Goal: Participate in discussion: Share content

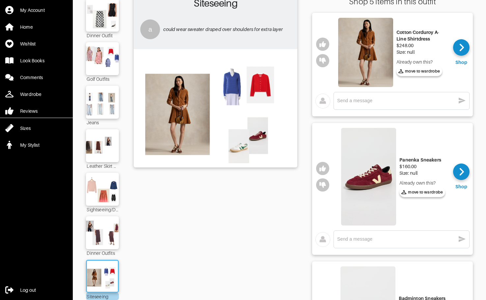
scroll to position [66, 0]
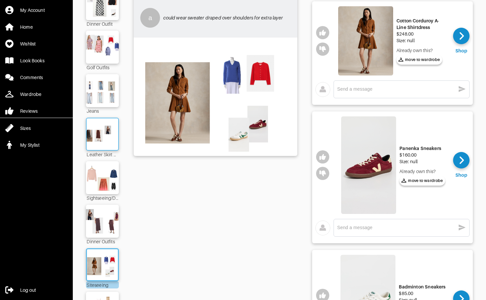
click at [95, 136] on img at bounding box center [103, 133] width 36 height 25
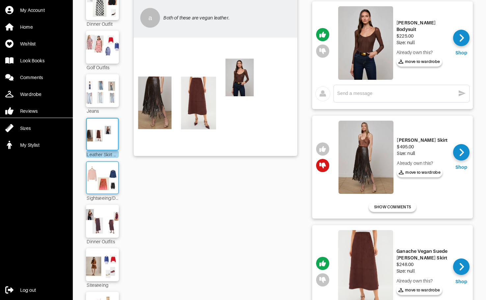
click at [104, 178] on img at bounding box center [103, 177] width 36 height 25
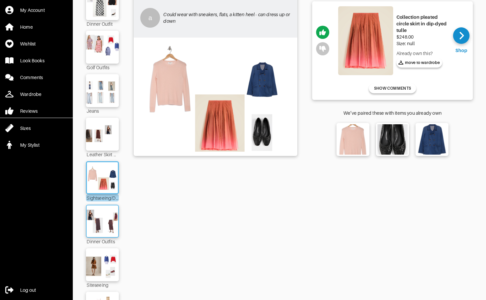
click at [100, 213] on img at bounding box center [103, 220] width 36 height 25
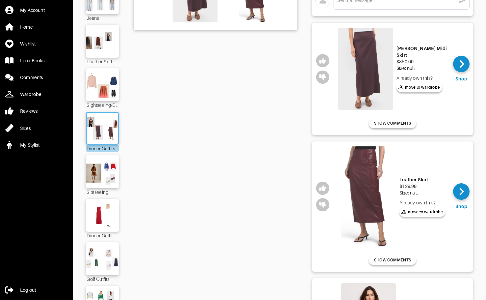
scroll to position [165, 0]
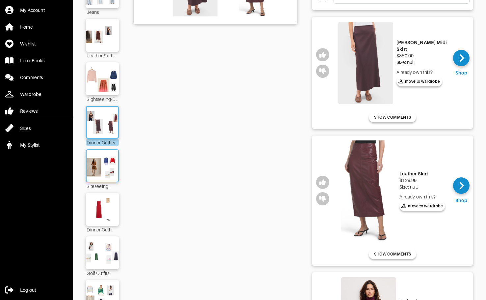
click at [104, 170] on img at bounding box center [103, 165] width 36 height 25
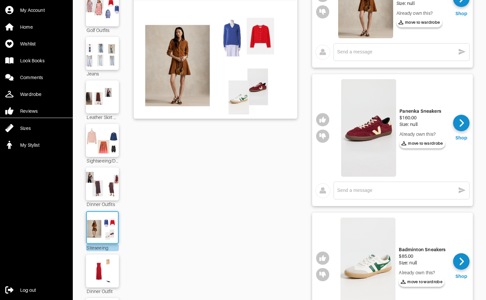
scroll to position [99, 0]
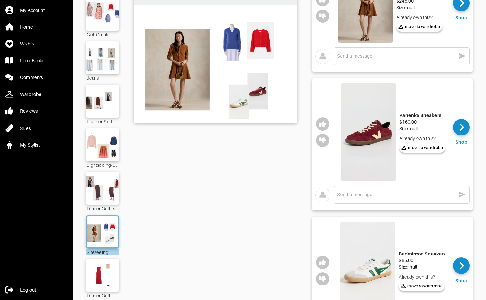
click at [368, 131] on img at bounding box center [368, 131] width 55 height 97
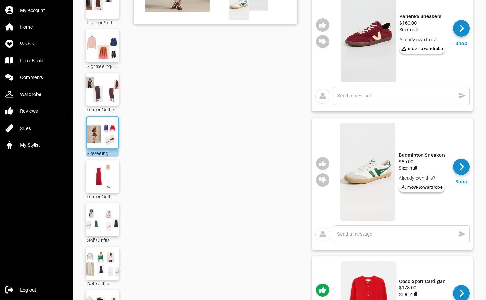
click at [365, 179] on img at bounding box center [367, 171] width 55 height 97
click at [323, 162] on icon "button" at bounding box center [322, 163] width 7 height 6
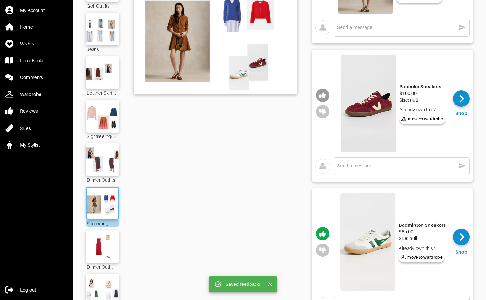
scroll to position [66, 0]
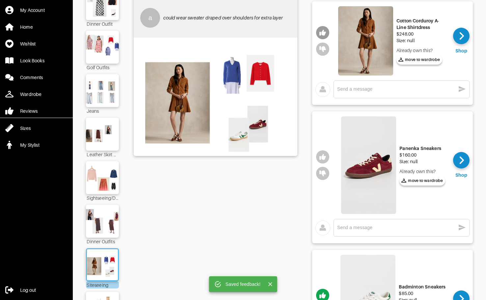
click at [324, 31] on icon "button" at bounding box center [322, 33] width 7 height 6
click at [362, 227] on textarea at bounding box center [396, 227] width 118 height 6
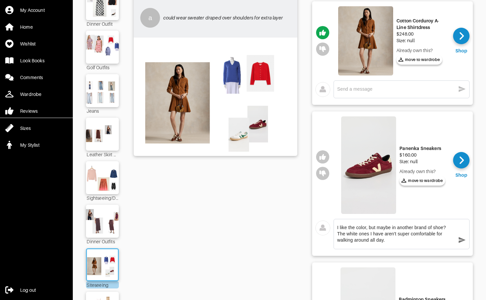
type textarea "I like the color, but maybe in another brand of shoe? The white ones I have are…"
click at [461, 238] on icon "button" at bounding box center [462, 240] width 7 height 6
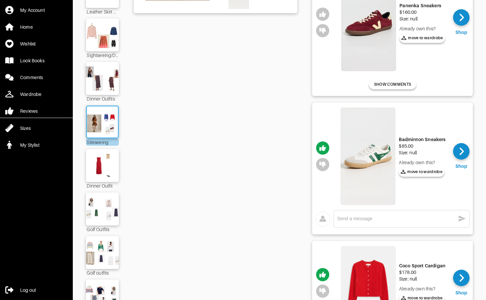
scroll to position [230, 0]
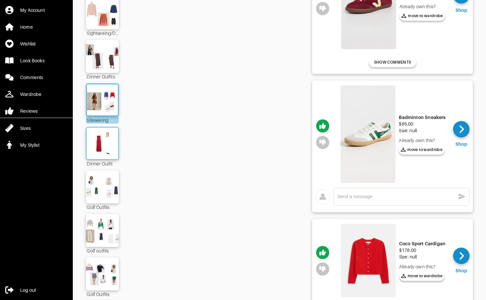
click at [102, 136] on img at bounding box center [103, 143] width 36 height 25
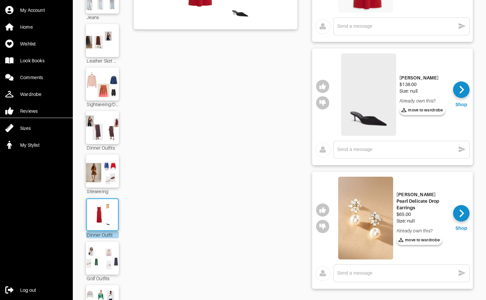
scroll to position [33, 0]
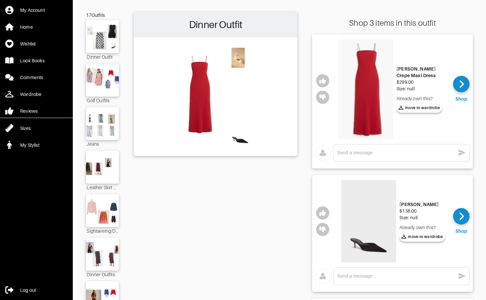
click at [372, 80] on img at bounding box center [365, 89] width 55 height 100
click at [373, 246] on img at bounding box center [368, 221] width 55 height 83
click at [324, 82] on icon "button" at bounding box center [322, 81] width 7 height 6
click at [323, 215] on icon "button" at bounding box center [322, 213] width 7 height 6
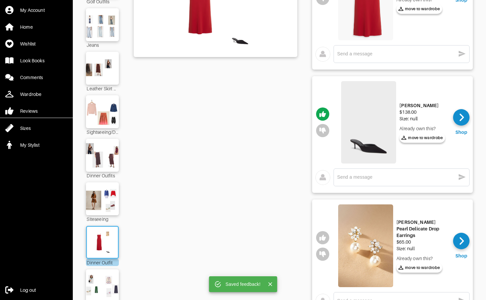
scroll to position [165, 0]
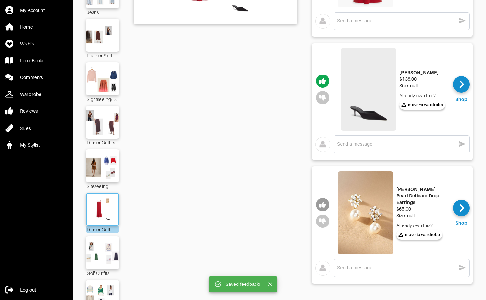
click at [325, 205] on icon "button" at bounding box center [322, 204] width 7 height 6
click at [107, 253] on img at bounding box center [103, 252] width 36 height 25
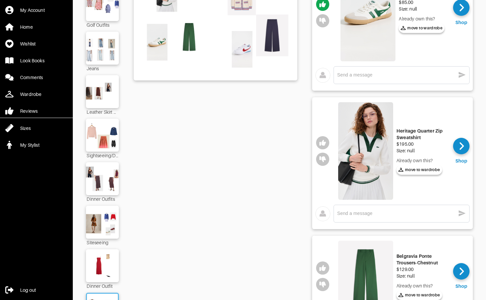
scroll to position [165, 0]
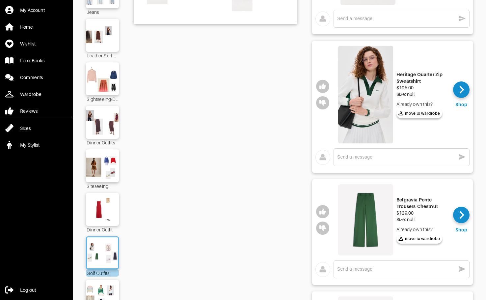
click at [370, 98] on img at bounding box center [365, 94] width 55 height 97
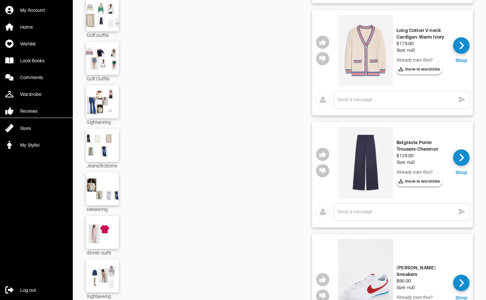
scroll to position [533, 0]
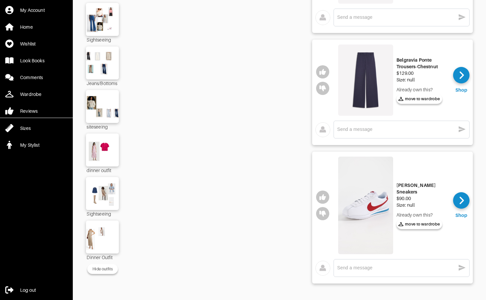
click at [376, 214] on img at bounding box center [365, 204] width 55 height 97
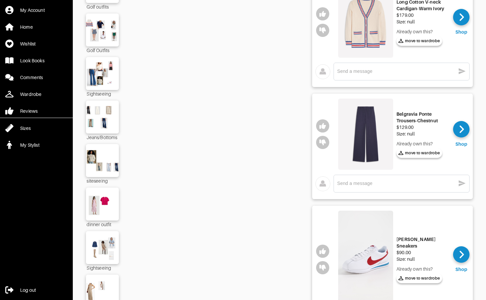
scroll to position [401, 0]
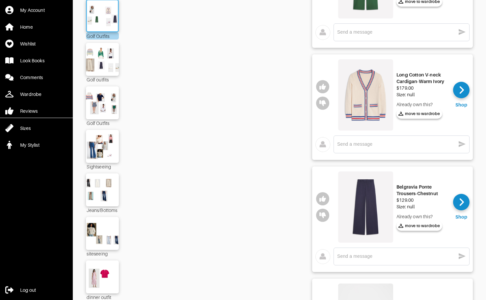
click at [371, 87] on img at bounding box center [365, 94] width 55 height 71
click at [365, 222] on img at bounding box center [365, 206] width 55 height 71
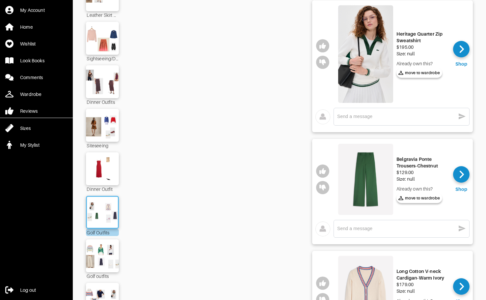
scroll to position [171, 0]
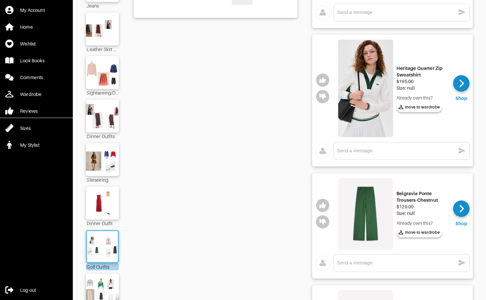
click at [379, 93] on img at bounding box center [365, 88] width 55 height 97
click at [374, 228] on img at bounding box center [365, 213] width 55 height 71
click at [322, 76] on button "button" at bounding box center [322, 79] width 13 height 13
click at [362, 153] on textarea at bounding box center [396, 150] width 118 height 6
type textarea "l"
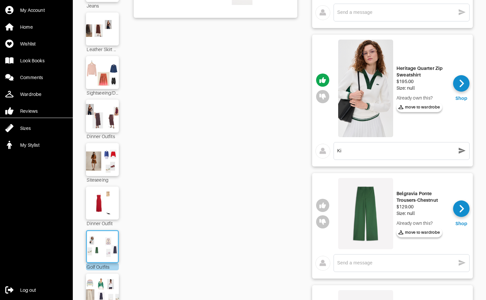
type textarea "K"
type textarea "Love this"
click at [462, 151] on icon "button" at bounding box center [462, 150] width 7 height 6
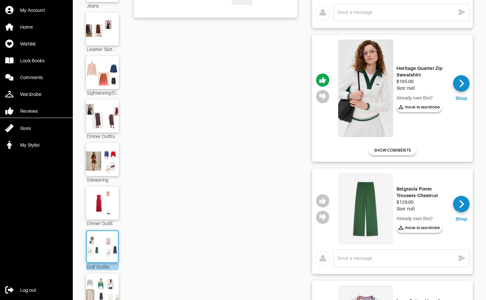
click at [386, 255] on textarea at bounding box center [396, 258] width 118 height 6
drag, startPoint x: 447, startPoint y: 256, endPoint x: 315, endPoint y: 252, distance: 132.4
click at [315, 252] on div "Not sure if 33" inseam is going to be long enough? x" at bounding box center [392, 260] width 161 height 28
type textarea "Not sure if 33" inseam is going to be long enough?"
click at [461, 258] on icon "button" at bounding box center [462, 258] width 8 height 8
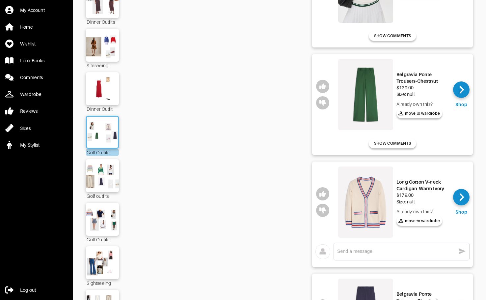
scroll to position [303, 0]
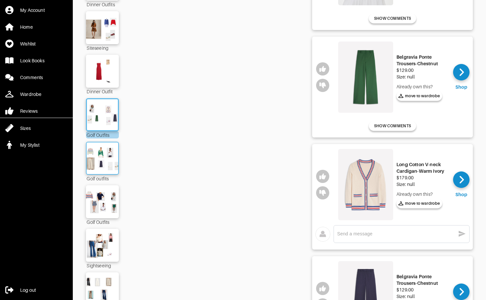
click at [102, 164] on img at bounding box center [103, 158] width 36 height 25
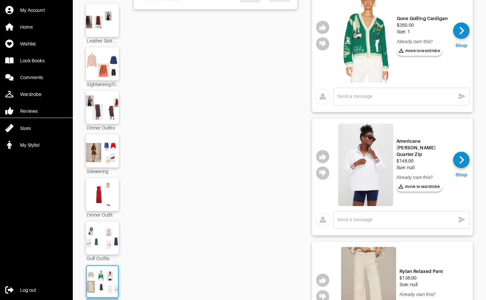
scroll to position [253, 0]
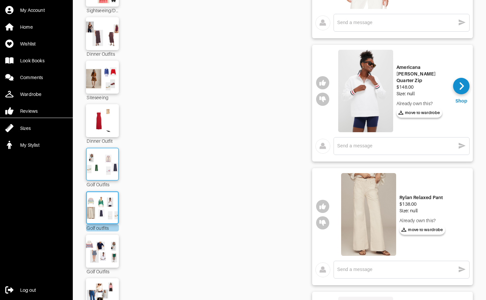
click at [108, 172] on img at bounding box center [103, 163] width 36 height 25
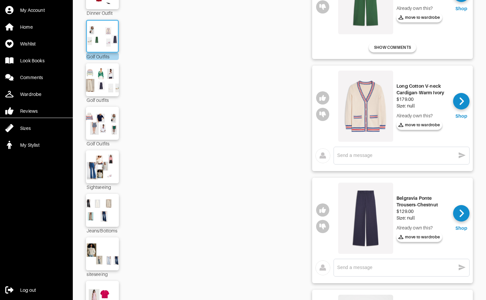
scroll to position [385, 0]
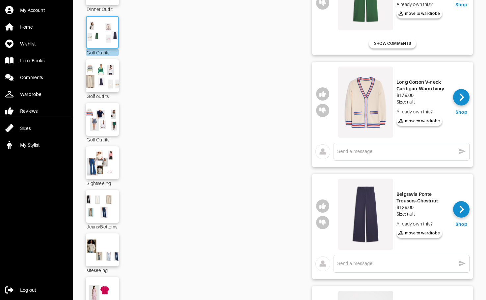
click at [354, 264] on textarea at bounding box center [396, 263] width 118 height 6
paste textarea "Not sure if 33" inseam is going to be long enough?"
type textarea "Not sure if 33" inseam is going to be long enough?"
click at [461, 264] on icon "button" at bounding box center [462, 263] width 7 height 6
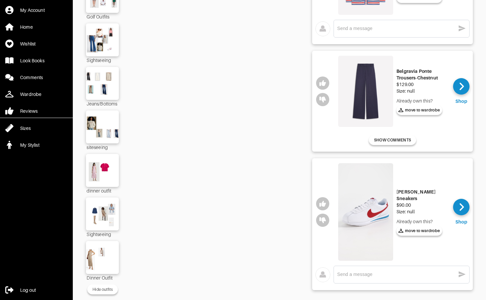
scroll to position [516, 0]
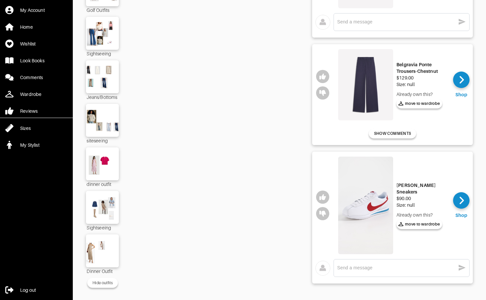
click at [437, 267] on textarea at bounding box center [396, 267] width 118 height 6
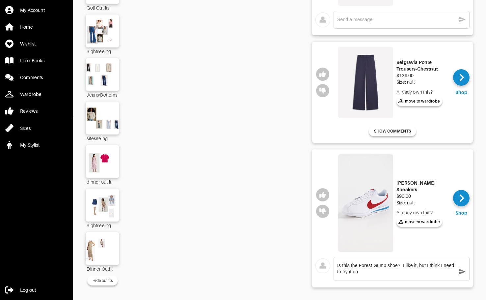
click at [430, 275] on textarea "Is this the Forest Gump shoe? I like it, but I think I need to try it on" at bounding box center [396, 268] width 118 height 13
type textarea "Is this the Forest Gump shoe? I like it, but I think I need to try it on"
click at [461, 273] on icon "button" at bounding box center [462, 271] width 8 height 8
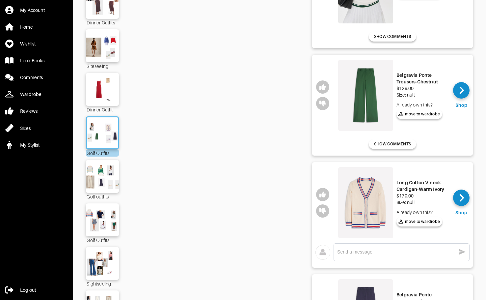
scroll to position [284, 0]
click at [412, 253] on textarea at bounding box center [396, 252] width 118 height 6
click at [408, 254] on textarea at bounding box center [396, 252] width 118 height 6
click at [405, 255] on textarea at bounding box center [396, 252] width 118 height 6
click at [402, 253] on textarea at bounding box center [396, 252] width 118 height 6
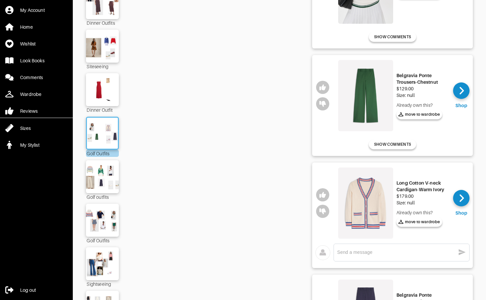
click at [375, 254] on textarea at bounding box center [396, 252] width 118 height 6
click at [373, 253] on textarea at bounding box center [396, 252] width 118 height 6
type textarea "Could be cute if styled right"
click at [461, 251] on icon "button" at bounding box center [462, 252] width 7 height 6
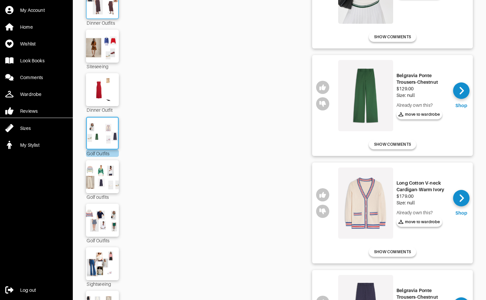
scroll to position [283, 0]
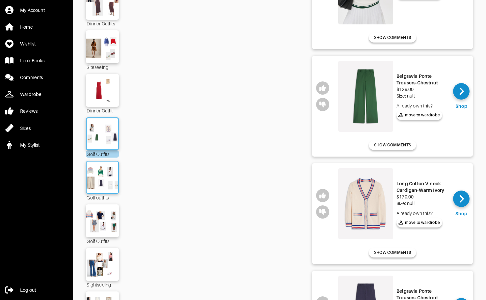
click at [108, 168] on img at bounding box center [103, 177] width 36 height 25
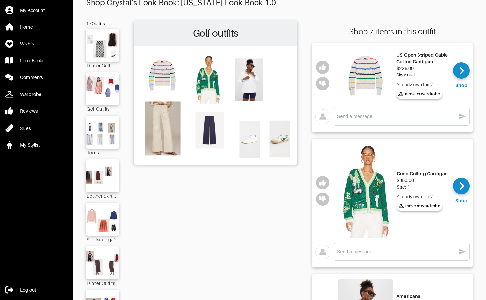
scroll to position [20, 0]
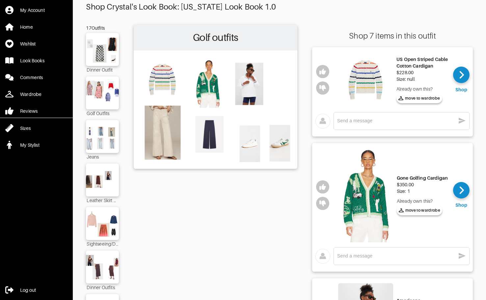
click at [368, 84] on img at bounding box center [365, 79] width 55 height 55
click at [365, 255] on textarea at bounding box center [396, 255] width 118 height 6
type textarea "You found it! :-)"
click at [371, 204] on img at bounding box center [365, 195] width 55 height 94
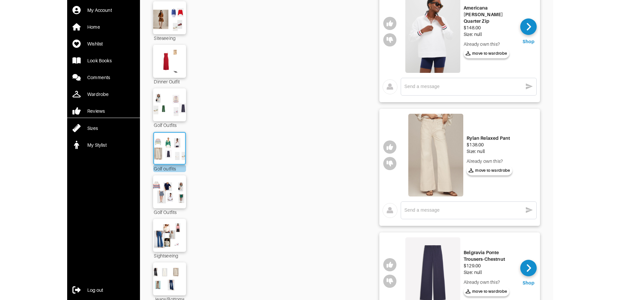
scroll to position [316, 0]
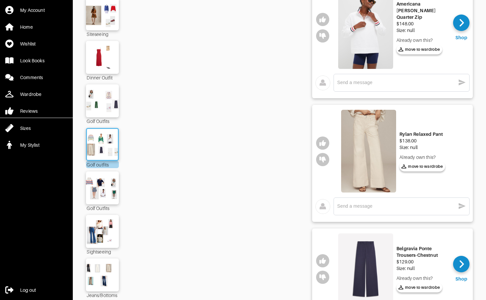
click at [375, 153] on img at bounding box center [368, 151] width 55 height 83
drag, startPoint x: 401, startPoint y: 134, endPoint x: 449, endPoint y: 133, distance: 48.7
click at [449, 133] on div "Rylan Relaxed Pant $138.00 Size: null Already own this? move to [GEOGRAPHIC_DAT…" at bounding box center [392, 151] width 113 height 86
copy div "Rylan Relaxed Pant"
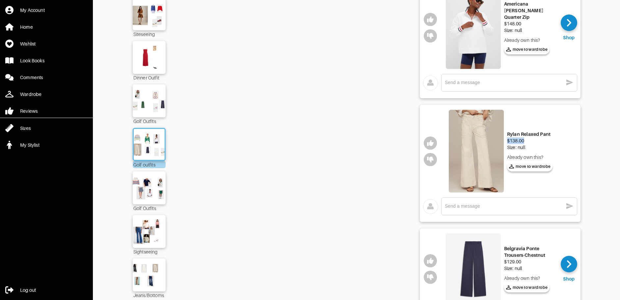
drag, startPoint x: 524, startPoint y: 141, endPoint x: 508, endPoint y: 140, distance: 16.2
click at [486, 140] on div "$138.00" at bounding box center [530, 140] width 46 height 7
copy div "$138.00"
click at [433, 144] on icon "button" at bounding box center [430, 143] width 7 height 6
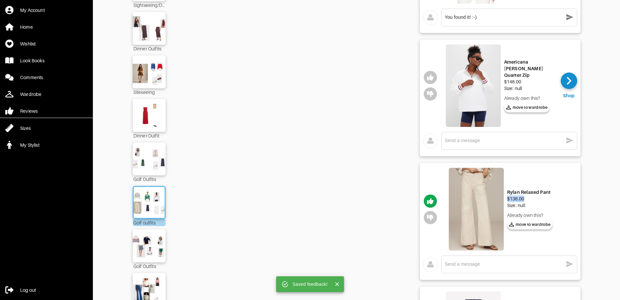
scroll to position [251, 0]
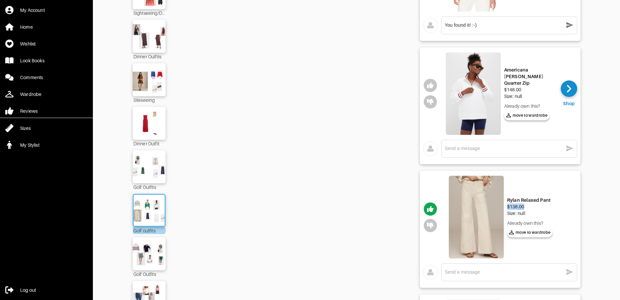
click at [486, 95] on img at bounding box center [473, 93] width 55 height 83
click at [484, 151] on textarea at bounding box center [504, 148] width 118 height 6
click at [480, 147] on textarea "A little plain, but could be styled" at bounding box center [504, 148] width 118 height 6
type textarea "A little plain, but could be styled"
click at [486, 148] on icon "button" at bounding box center [569, 148] width 7 height 6
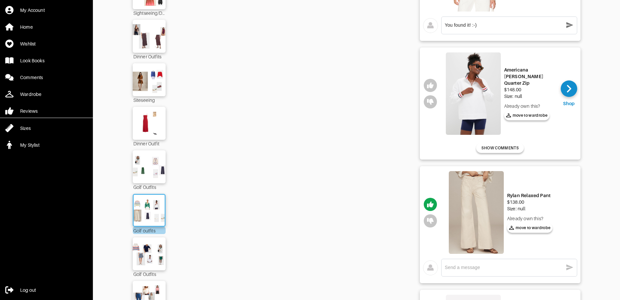
scroll to position [415, 0]
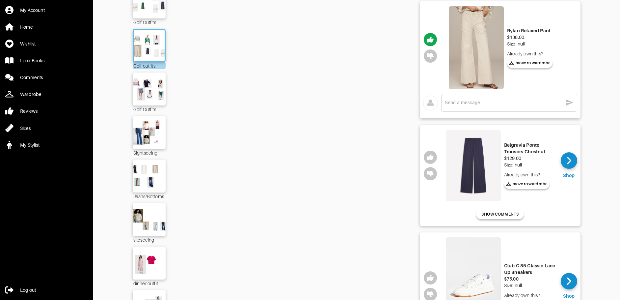
click at [467, 167] on img at bounding box center [473, 165] width 55 height 71
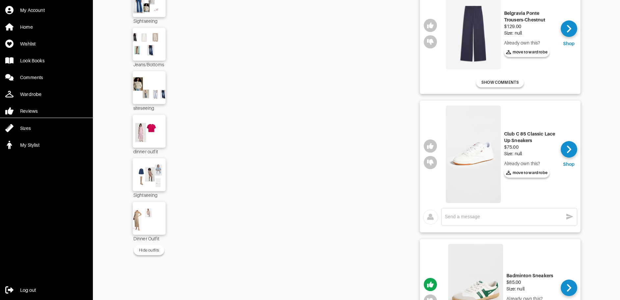
click at [478, 171] on img at bounding box center [473, 153] width 55 height 97
click at [470, 214] on textarea at bounding box center [504, 216] width 118 height 6
type textarea "Already have these! :-D"
click at [486, 217] on icon "button" at bounding box center [570, 216] width 8 height 8
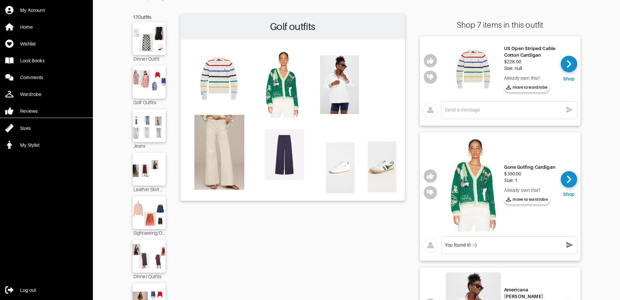
scroll to position [75, 0]
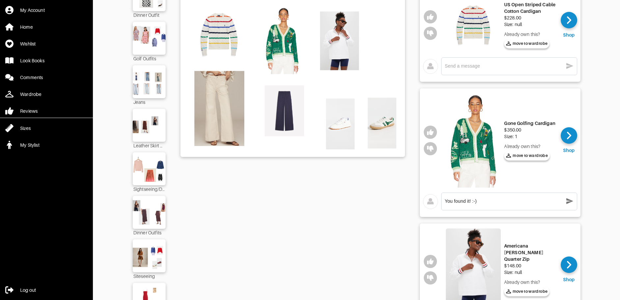
click at [486, 200] on textarea "You found it! :-)" at bounding box center [504, 201] width 118 height 6
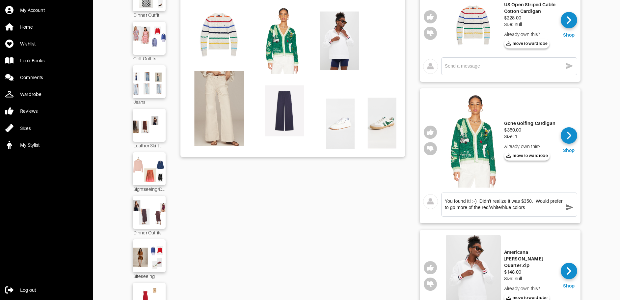
click at [486, 201] on textarea "You found it! :-) Didn't realize it was $350. Would prefer to go more of the re…" at bounding box center [504, 204] width 118 height 13
click at [486, 208] on textarea "You found it! :-) Didn't realize it was $350. :-/ Would prefer to go more of th…" at bounding box center [504, 204] width 118 height 13
type textarea "You found it! :-) Didn't realize it was $350. :-/ Would prefer to go more of th…"
click at [486, 207] on icon "button" at bounding box center [570, 207] width 8 height 8
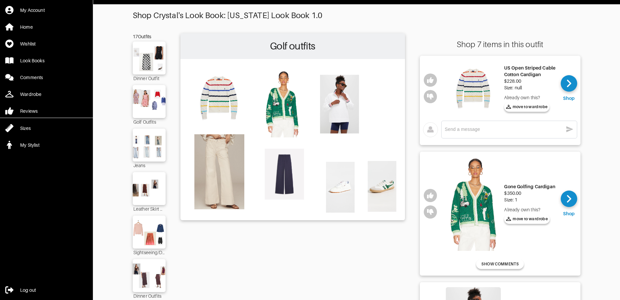
scroll to position [9, 0]
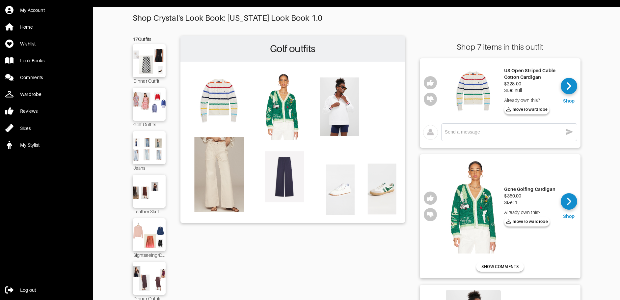
click at [486, 132] on textarea at bounding box center [504, 132] width 118 height 6
click at [465, 131] on textarea "Just okay for the price, but maybe styled right?" at bounding box center [504, 132] width 118 height 6
type textarea "Just okay to for the price, but maybe styled right?"
click at [486, 129] on icon "button" at bounding box center [570, 132] width 8 height 8
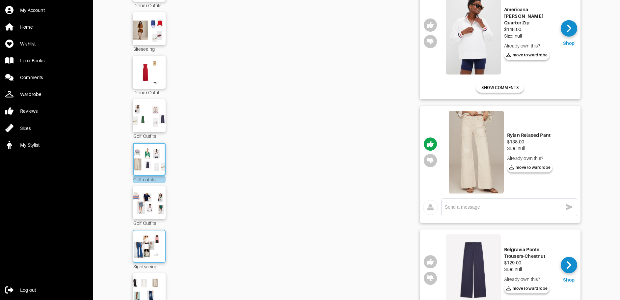
scroll to position [305, 0]
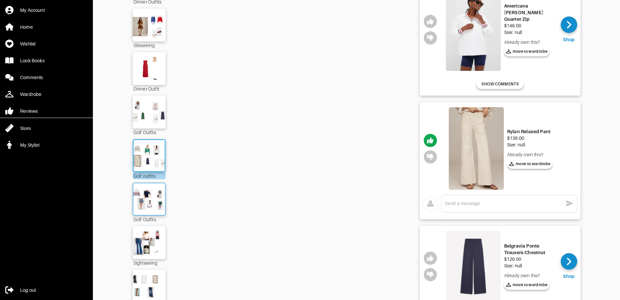
click at [146, 199] on img at bounding box center [149, 198] width 36 height 25
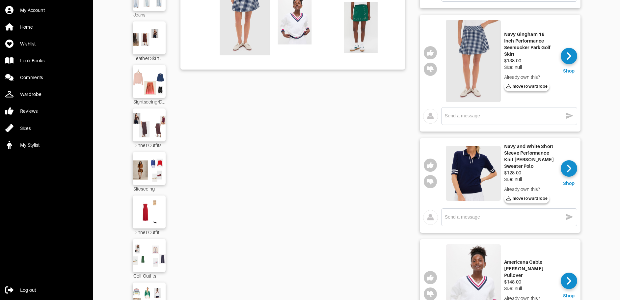
scroll to position [42, 0]
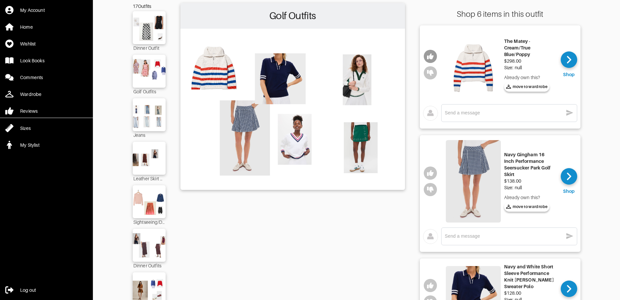
click at [431, 53] on icon "button" at bounding box center [430, 56] width 7 height 7
click at [426, 175] on button "button" at bounding box center [430, 172] width 13 height 13
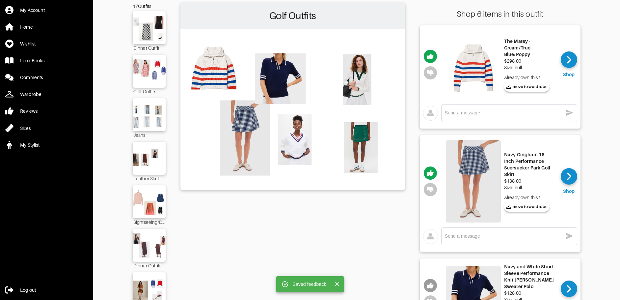
click at [430, 282] on icon "button" at bounding box center [430, 285] width 7 height 7
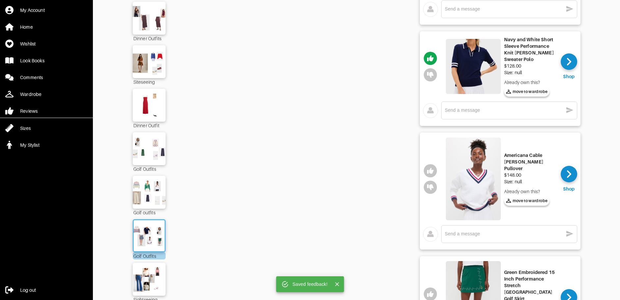
scroll to position [272, 0]
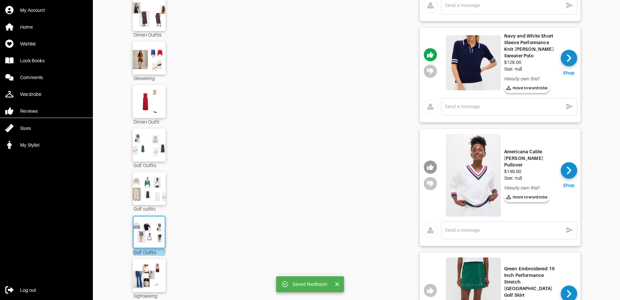
click at [434, 164] on icon "button" at bounding box center [430, 167] width 7 height 7
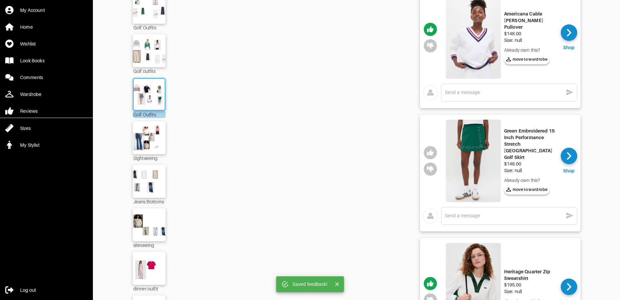
scroll to position [437, 0]
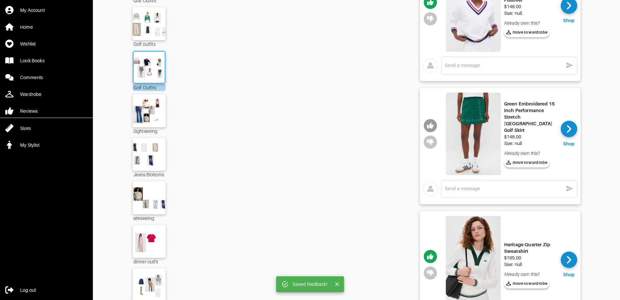
click at [433, 122] on icon "button" at bounding box center [430, 125] width 7 height 6
click at [472, 112] on img at bounding box center [473, 134] width 55 height 83
click at [486, 188] on div "x" at bounding box center [509, 188] width 129 height 11
type textarea "Super cute!"
click at [486, 184] on icon "button" at bounding box center [570, 188] width 8 height 8
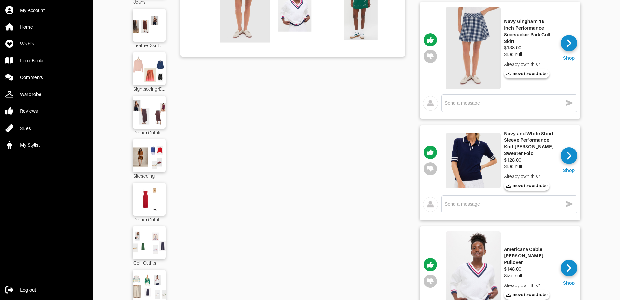
scroll to position [173, 0]
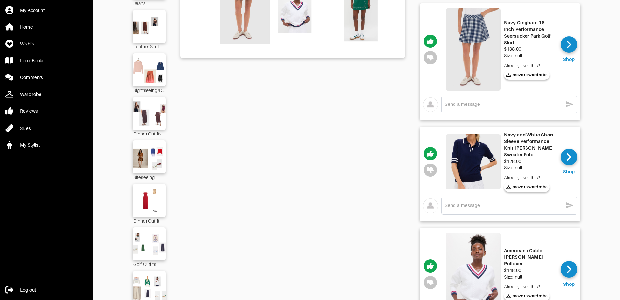
click at [486, 41] on img at bounding box center [473, 49] width 55 height 83
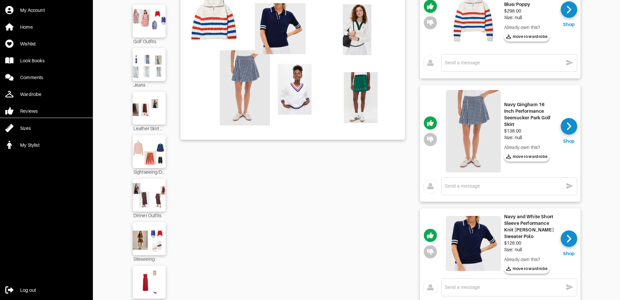
scroll to position [99, 0]
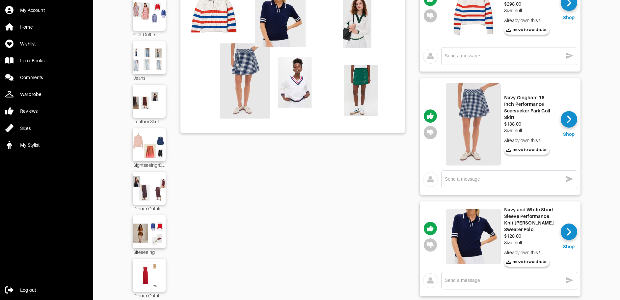
click at [486, 179] on textarea at bounding box center [504, 179] width 118 height 6
type textarea "Yes if warm enough!"
drag, startPoint x: 490, startPoint y: 177, endPoint x: 425, endPoint y: 178, distance: 64.9
click at [425, 178] on div "Yes if warm enough! x" at bounding box center [500, 180] width 154 height 21
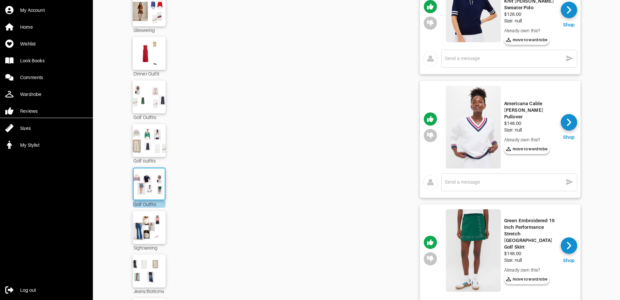
scroll to position [329, 0]
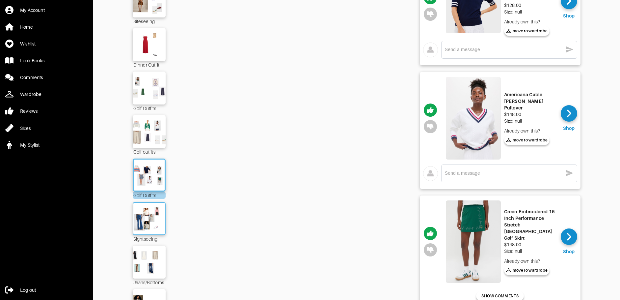
click at [155, 223] on img at bounding box center [149, 218] width 36 height 25
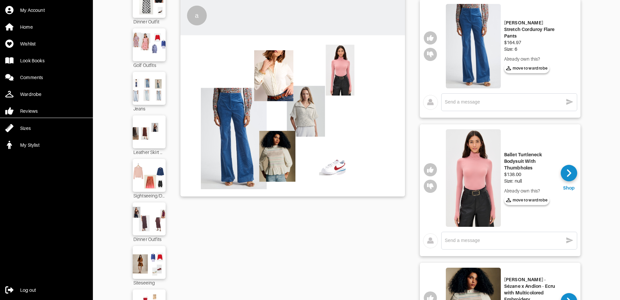
scroll to position [66, 0]
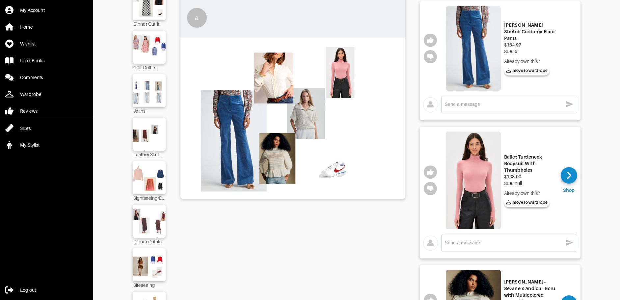
click at [469, 46] on img at bounding box center [473, 48] width 55 height 84
drag, startPoint x: 504, startPoint y: 27, endPoint x: 553, endPoint y: 36, distance: 49.5
click at [486, 36] on div "[PERSON_NAME] Stretch Corduroy Flare Pants" at bounding box center [530, 32] width 52 height 20
copy div "[PERSON_NAME] Stretch Corduroy Flare Pants"
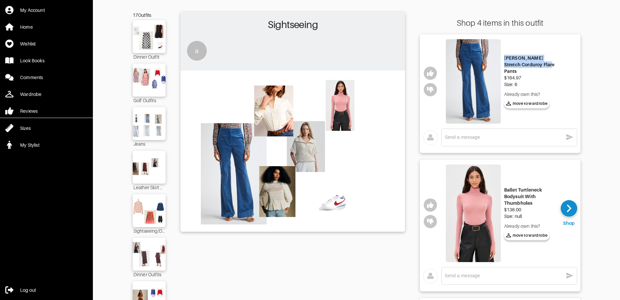
click at [473, 218] on img at bounding box center [473, 212] width 55 height 97
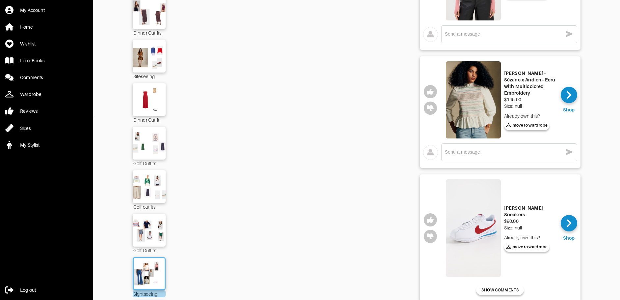
scroll to position [198, 0]
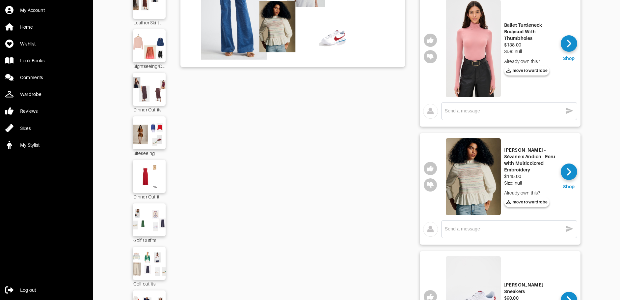
click at [478, 167] on img at bounding box center [473, 176] width 55 height 77
click at [486, 230] on textarea at bounding box center [504, 228] width 118 height 6
type textarea "Cute!"
click at [436, 168] on button "button" at bounding box center [430, 168] width 13 height 13
click at [486, 228] on icon "button" at bounding box center [569, 228] width 7 height 6
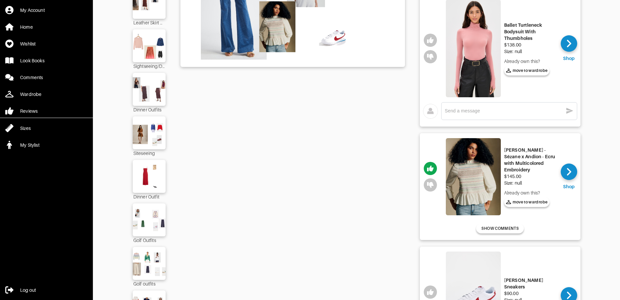
click at [486, 111] on textarea at bounding box center [504, 111] width 118 height 6
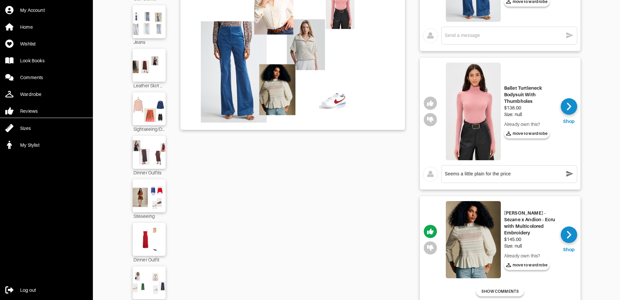
scroll to position [132, 0]
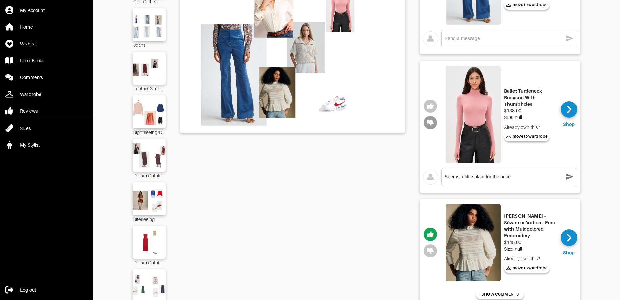
type textarea "Seems a little plain for the price"
click at [431, 122] on icon "button" at bounding box center [430, 122] width 7 height 6
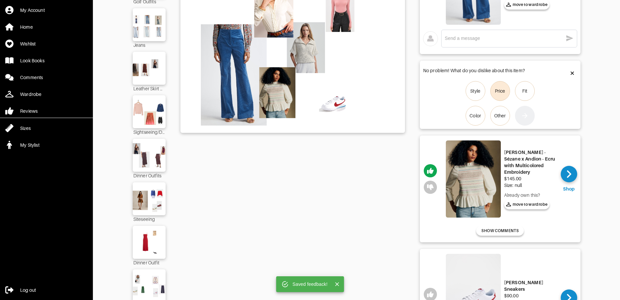
click at [486, 89] on div "Price" at bounding box center [500, 91] width 11 height 7
click at [0, 0] on input "Price" at bounding box center [0, 0] width 0 height 0
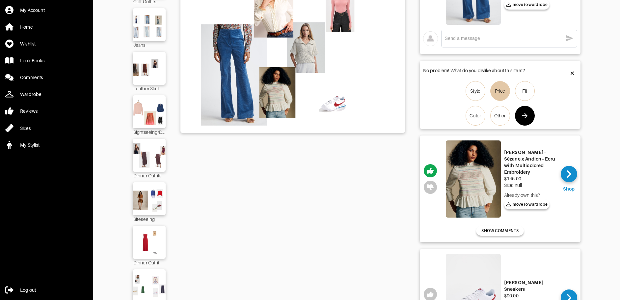
click at [486, 116] on icon "button" at bounding box center [524, 115] width 5 height 5
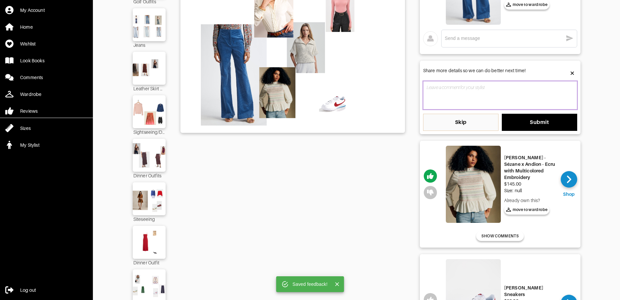
click at [486, 90] on textarea at bounding box center [500, 95] width 154 height 28
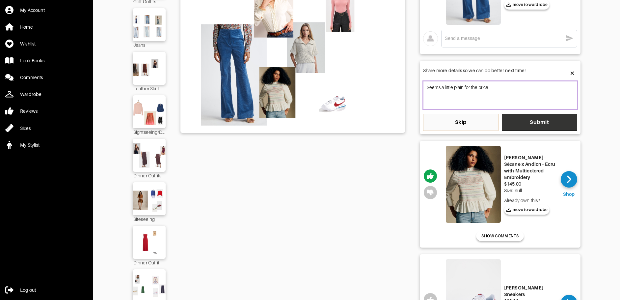
type textarea "Seems a little plain for the price"
click at [486, 127] on button "Submit" at bounding box center [539, 122] width 75 height 17
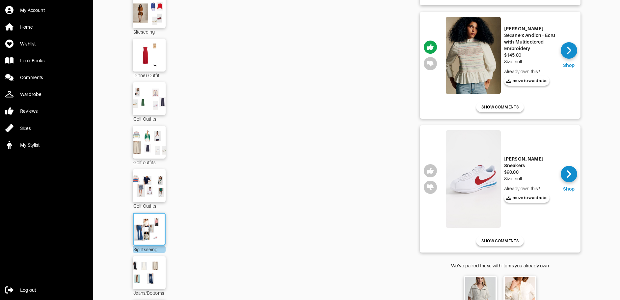
scroll to position [362, 0]
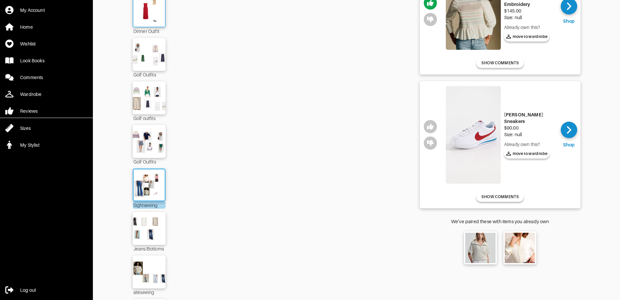
click at [161, 17] on img at bounding box center [149, 10] width 36 height 25
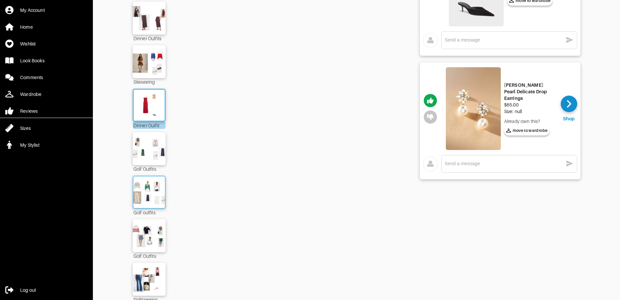
scroll to position [296, 0]
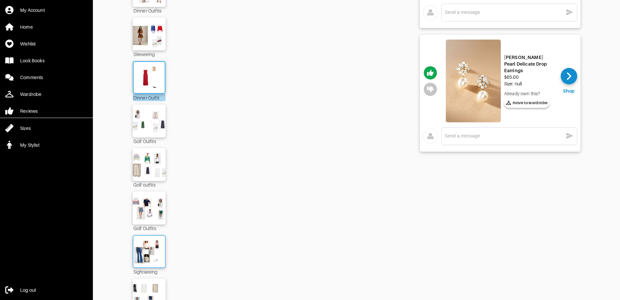
click at [155, 256] on img at bounding box center [149, 251] width 36 height 25
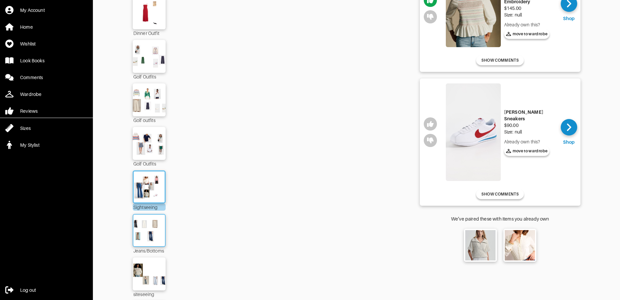
scroll to position [362, 0]
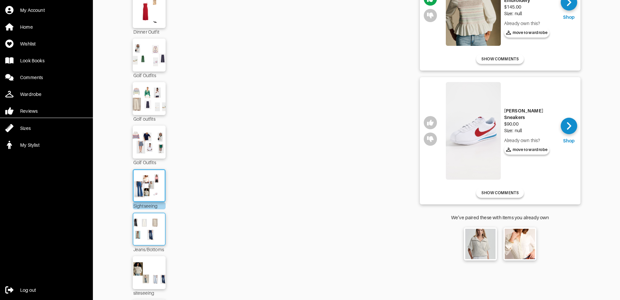
click at [149, 238] on img at bounding box center [149, 228] width 36 height 25
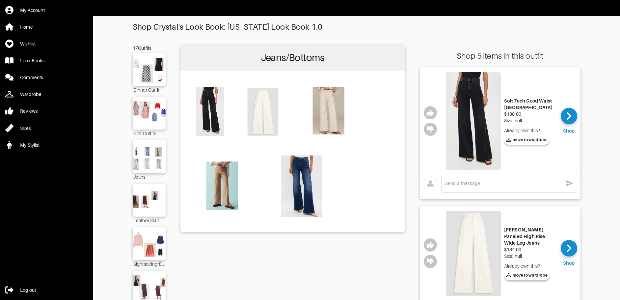
click at [473, 127] on img at bounding box center [473, 120] width 55 height 97
click at [431, 131] on icon "button" at bounding box center [430, 129] width 7 height 6
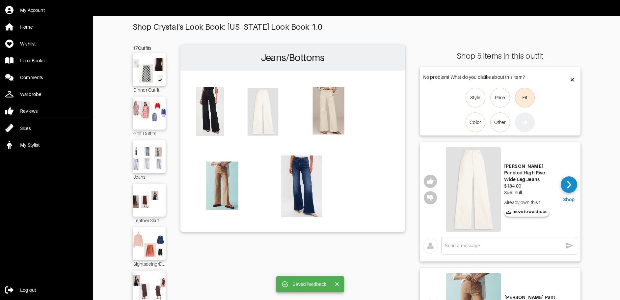
click at [486, 99] on label "Fit" at bounding box center [525, 98] width 20 height 20
click at [0, 0] on input "Fit" at bounding box center [0, 0] width 0 height 0
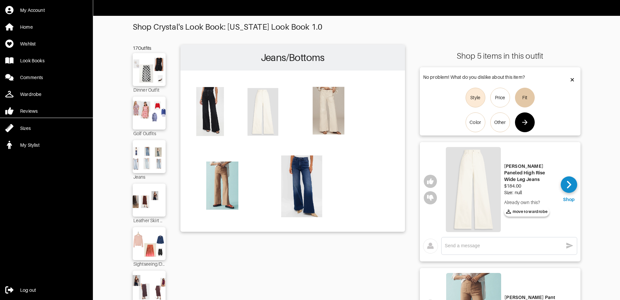
click at [477, 101] on label "Style" at bounding box center [475, 98] width 20 height 20
click at [0, 0] on input "Style" at bounding box center [0, 0] width 0 height 0
click at [486, 127] on button "button" at bounding box center [525, 122] width 20 height 20
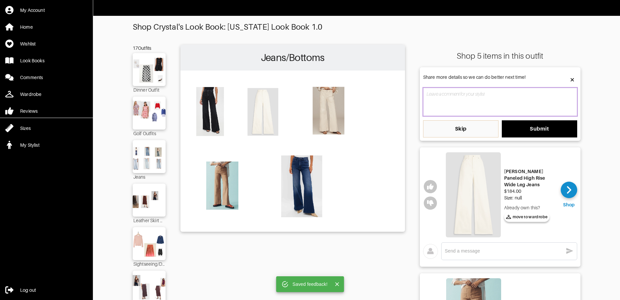
click at [486, 92] on textarea at bounding box center [500, 102] width 154 height 28
paste textarea "Palazzo"
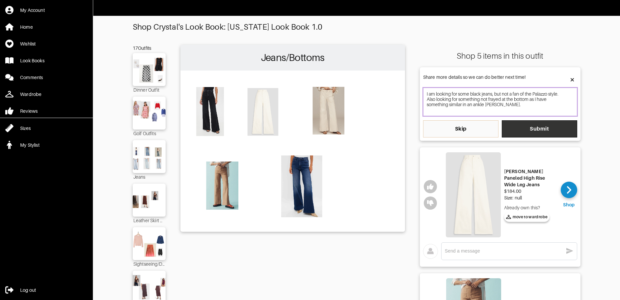
type textarea "I am looking for some black jeans, but not a fan of the Palazzo style. Also loo…"
click at [486, 132] on button "Submit" at bounding box center [539, 128] width 75 height 17
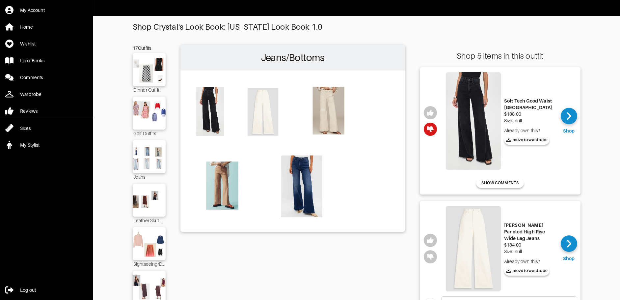
click at [485, 246] on img at bounding box center [473, 248] width 55 height 85
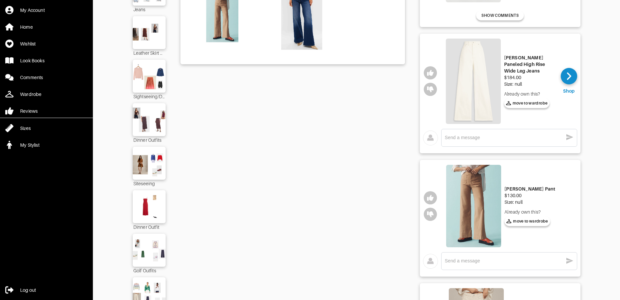
scroll to position [198, 0]
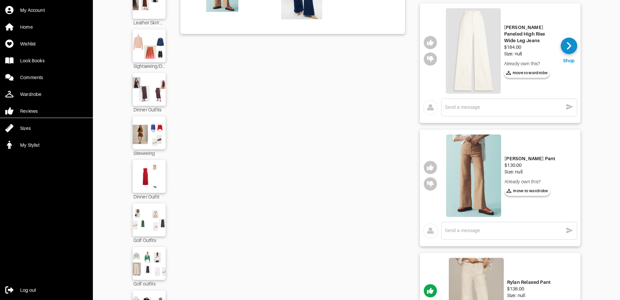
click at [478, 175] on img at bounding box center [473, 175] width 55 height 83
drag, startPoint x: 508, startPoint y: 158, endPoint x: 536, endPoint y: 159, distance: 27.3
click at [486, 159] on div "[PERSON_NAME] Pant" at bounding box center [529, 158] width 51 height 7
copy div "[PERSON_NAME] Pant"
click at [427, 167] on button "button" at bounding box center [430, 167] width 13 height 13
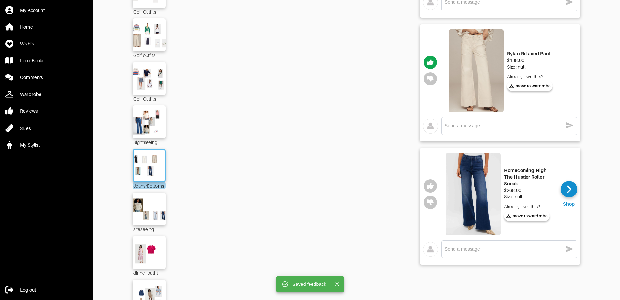
scroll to position [428, 0]
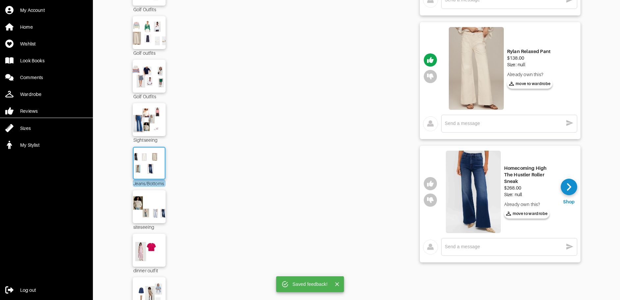
click at [478, 193] on img at bounding box center [473, 191] width 55 height 83
click at [433, 182] on icon "button" at bounding box center [430, 183] width 7 height 6
click at [479, 248] on textarea at bounding box center [504, 246] width 118 height 6
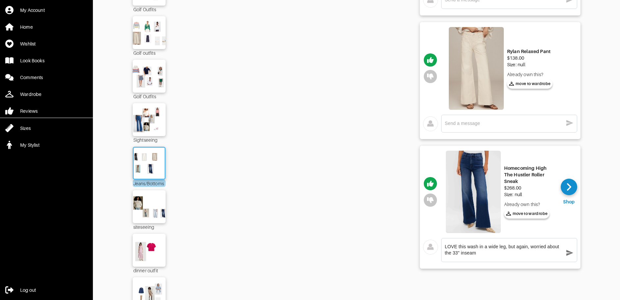
type textarea "LOVE this wash in a wide leg, but again, worried about the 33" inseam"
click at [486, 252] on icon "button" at bounding box center [570, 253] width 8 height 8
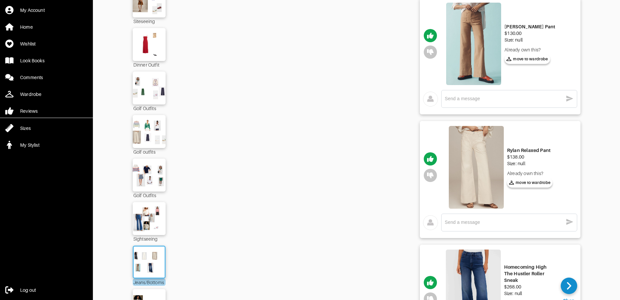
scroll to position [198, 0]
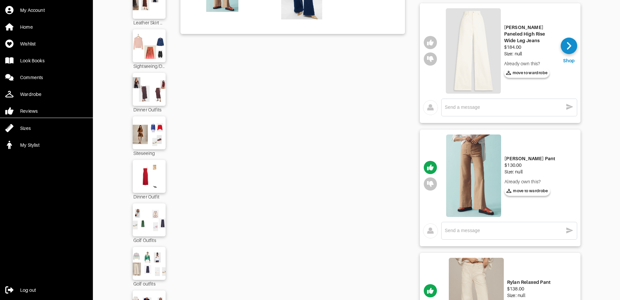
click at [479, 69] on img at bounding box center [473, 50] width 55 height 85
click at [486, 108] on textarea at bounding box center [504, 107] width 118 height 6
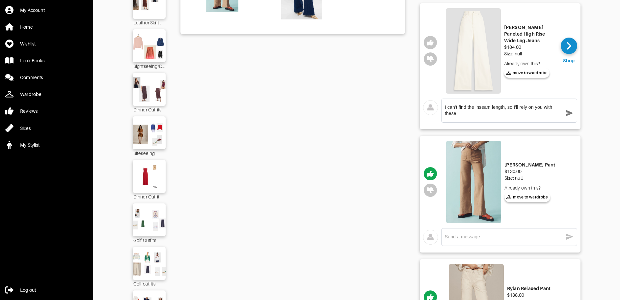
type textarea "I can't find the inseam length, so I'll rely on you with these!"
click at [486, 111] on icon "button" at bounding box center [570, 113] width 8 height 8
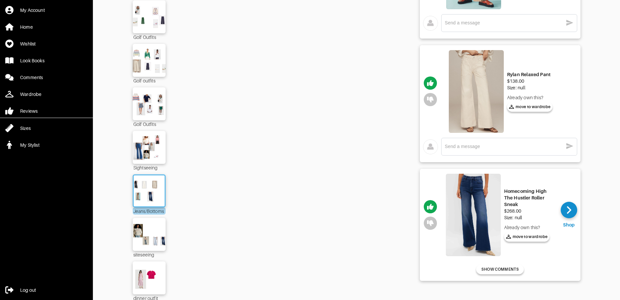
scroll to position [461, 0]
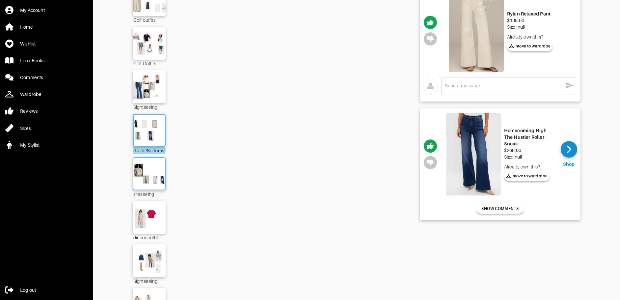
click at [151, 174] on img at bounding box center [149, 173] width 36 height 25
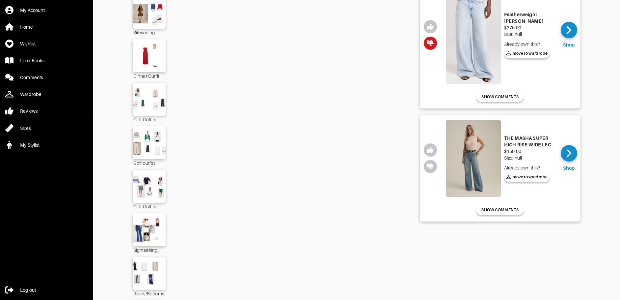
scroll to position [329, 0]
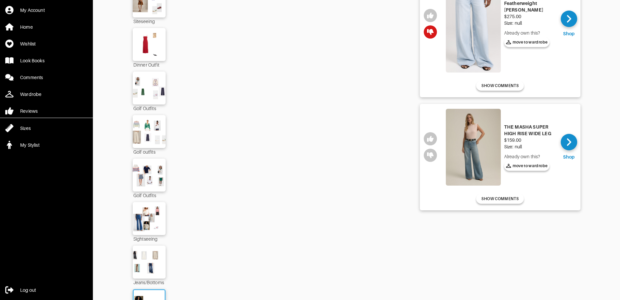
click at [471, 137] on img at bounding box center [473, 147] width 55 height 77
click at [486, 201] on span "SHOW COMMENTS" at bounding box center [499, 199] width 37 height 6
click at [308, 186] on div "siteseeing" at bounding box center [292, 94] width 225 height 757
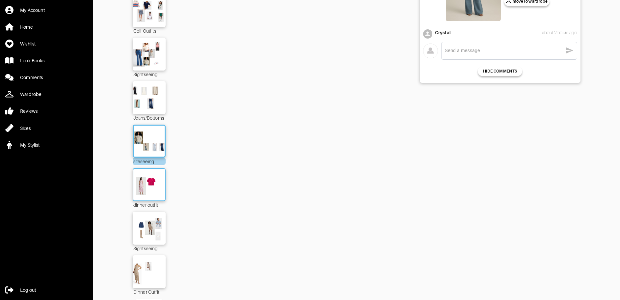
scroll to position [494, 0]
click at [148, 183] on img at bounding box center [149, 184] width 36 height 25
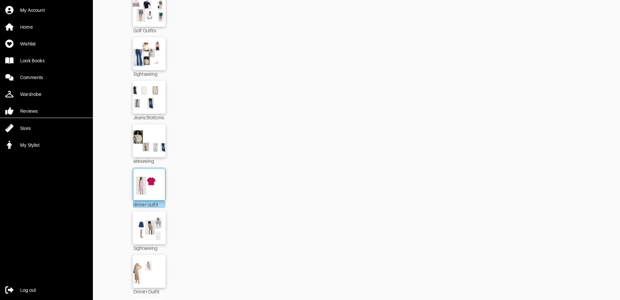
click at [157, 181] on img at bounding box center [149, 184] width 36 height 25
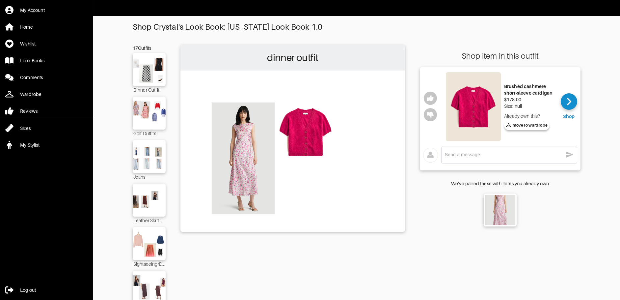
click at [482, 92] on img at bounding box center [473, 106] width 55 height 69
click at [428, 99] on icon "button" at bounding box center [430, 98] width 7 height 6
click at [478, 157] on textarea at bounding box center [504, 154] width 118 height 6
type textarea "Looks SO cozy!"
click at [486, 155] on icon "button" at bounding box center [570, 154] width 8 height 8
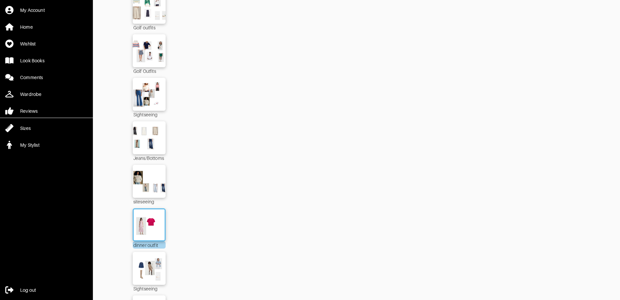
scroll to position [514, 0]
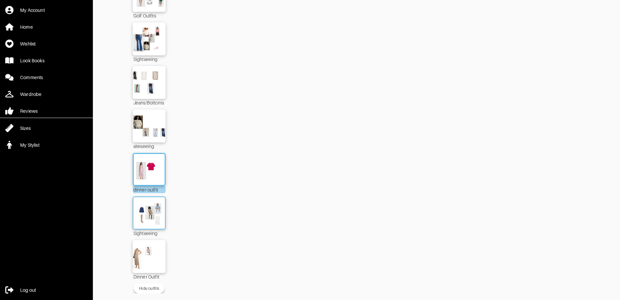
click at [152, 205] on img at bounding box center [149, 212] width 36 height 25
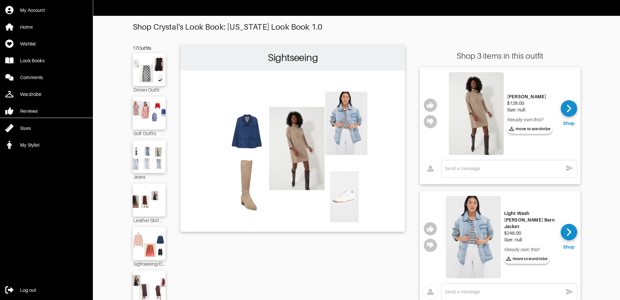
click at [484, 135] on img at bounding box center [476, 113] width 55 height 83
click at [434, 108] on button "button" at bounding box center [430, 104] width 13 height 13
drag, startPoint x: 494, startPoint y: 169, endPoint x: 500, endPoint y: 163, distance: 8.4
click at [486, 169] on textarea at bounding box center [504, 168] width 118 height 6
type textarea "LOVE"
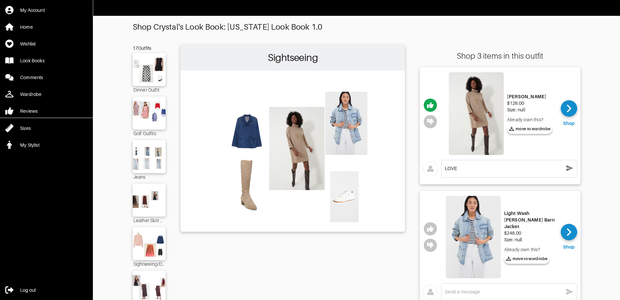
click at [486, 168] on icon "button" at bounding box center [569, 168] width 7 height 6
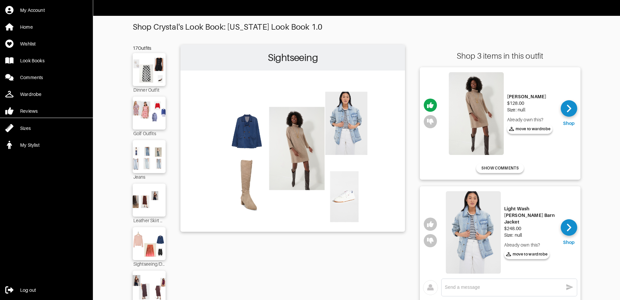
click at [477, 226] on img at bounding box center [473, 232] width 55 height 83
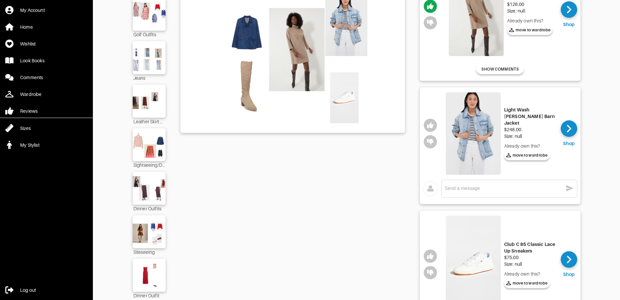
scroll to position [33, 0]
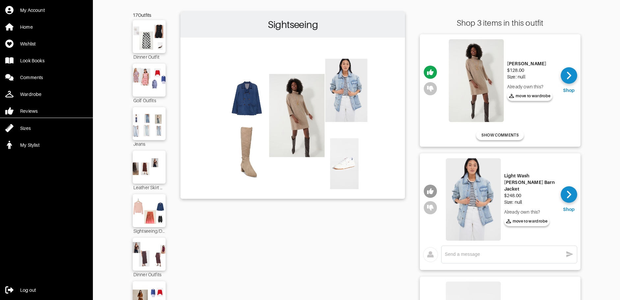
click at [432, 191] on icon "button" at bounding box center [430, 191] width 7 height 6
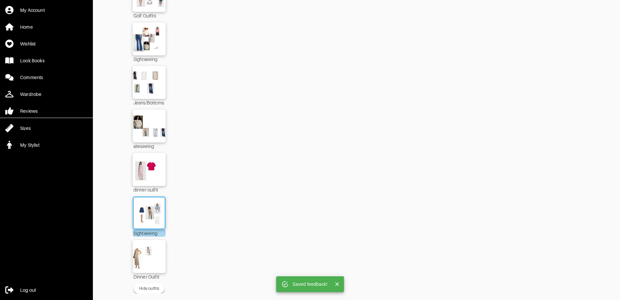
scroll to position [514, 0]
click at [153, 253] on img at bounding box center [149, 256] width 36 height 25
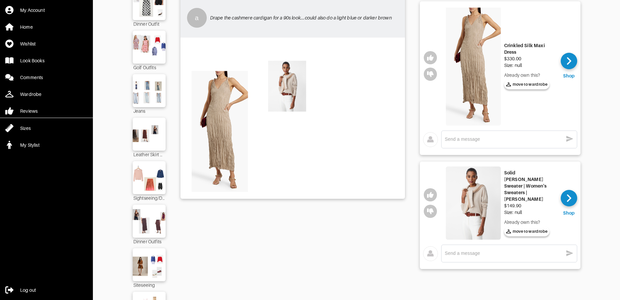
scroll to position [33, 0]
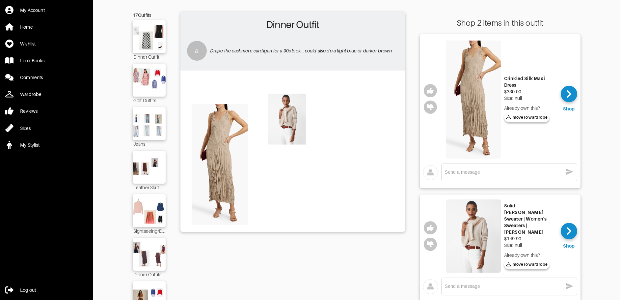
click at [486, 108] on img at bounding box center [473, 98] width 55 height 119
click at [486, 172] on textarea at bounding box center [504, 172] width 118 height 6
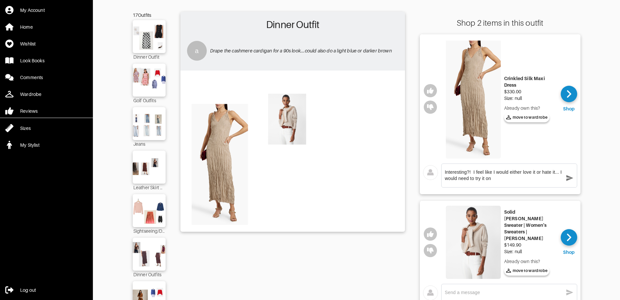
type textarea "Interesting?! I feel like I would either love it or hate it... I would need to …"
click at [486, 178] on icon "button" at bounding box center [570, 178] width 8 height 8
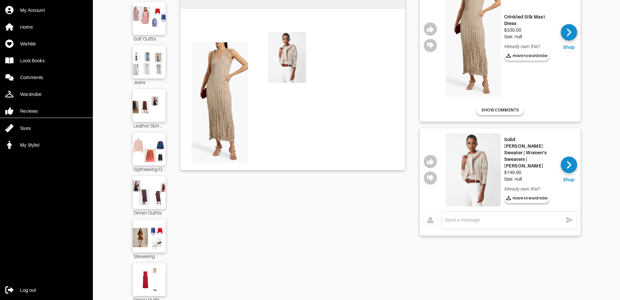
scroll to position [99, 0]
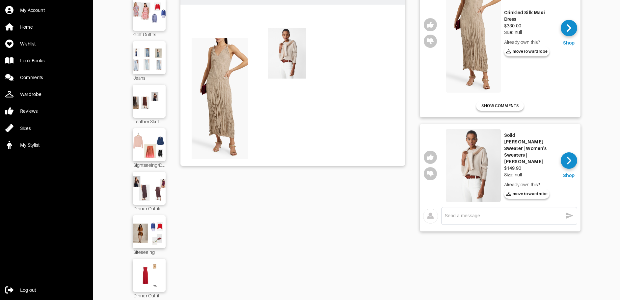
click at [473, 157] on img at bounding box center [473, 165] width 55 height 73
click at [432, 155] on icon "button" at bounding box center [430, 157] width 7 height 7
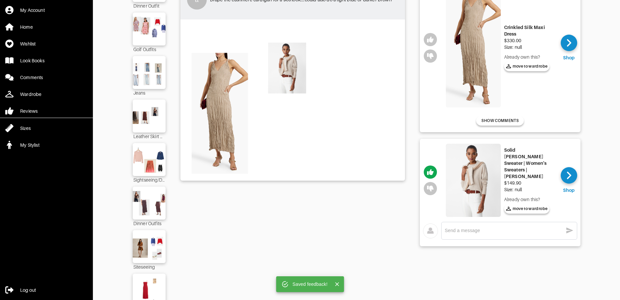
scroll to position [0, 0]
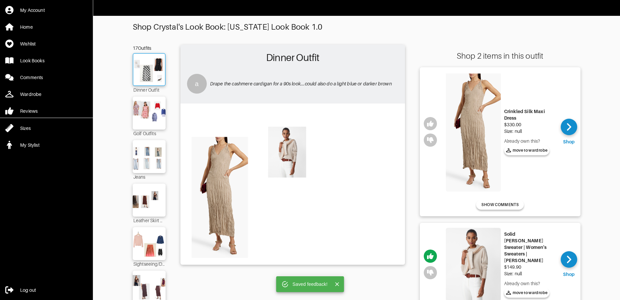
click at [155, 61] on img at bounding box center [149, 69] width 36 height 25
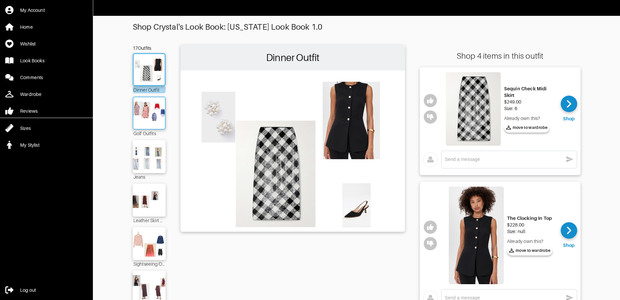
click at [149, 112] on img at bounding box center [149, 112] width 36 height 25
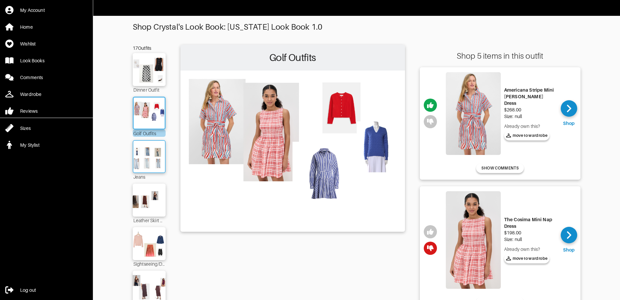
click at [154, 159] on img at bounding box center [149, 156] width 36 height 25
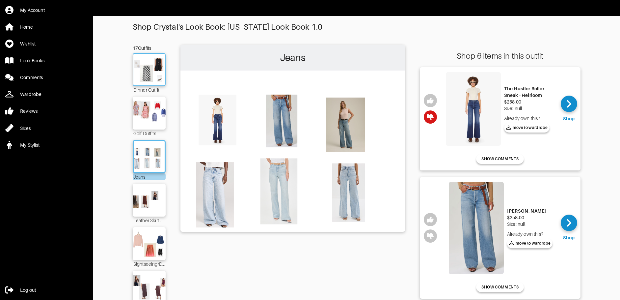
click at [152, 74] on img at bounding box center [149, 69] width 36 height 25
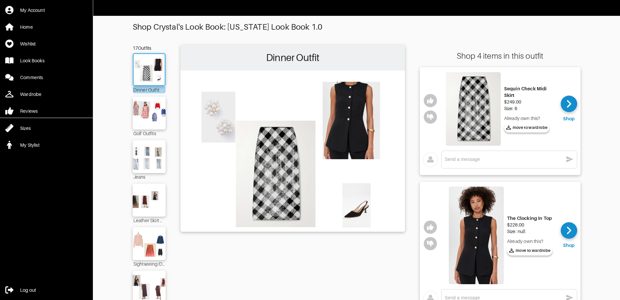
click at [469, 111] on img at bounding box center [473, 108] width 55 height 73
click at [480, 246] on img at bounding box center [476, 234] width 55 height 97
click at [430, 100] on icon "button" at bounding box center [430, 101] width 7 height 6
click at [432, 229] on icon "button" at bounding box center [430, 227] width 7 height 6
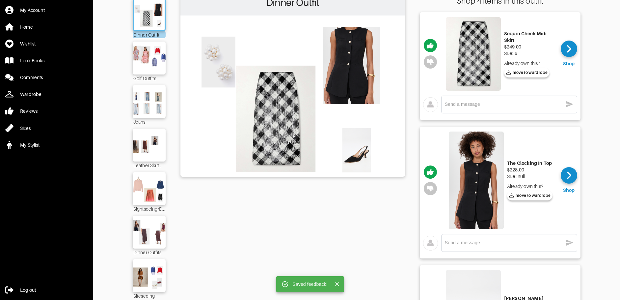
scroll to position [198, 0]
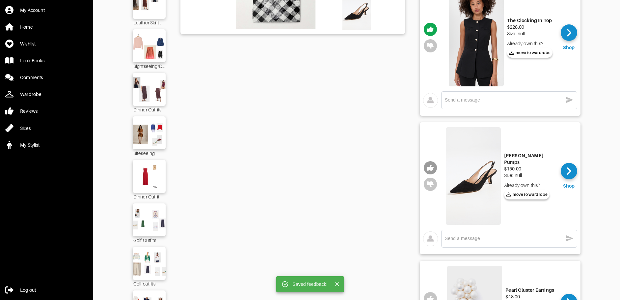
click at [430, 166] on icon "button" at bounding box center [430, 167] width 7 height 7
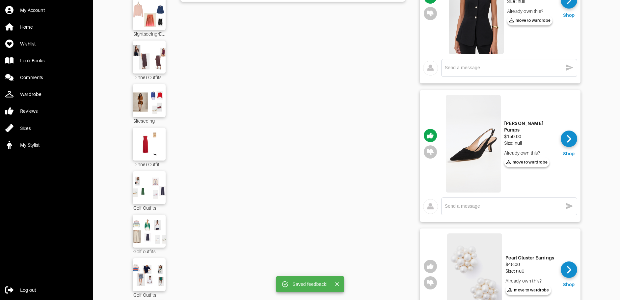
scroll to position [296, 0]
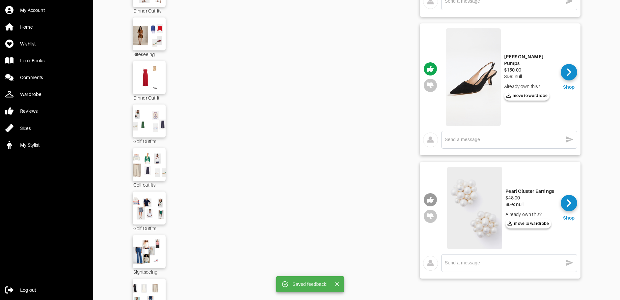
click at [430, 197] on icon "button" at bounding box center [430, 199] width 7 height 7
click at [472, 94] on img at bounding box center [473, 76] width 55 height 97
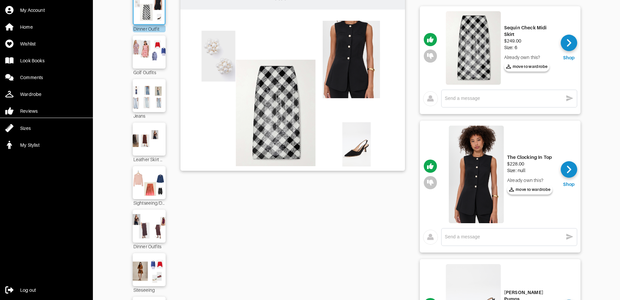
scroll to position [0, 0]
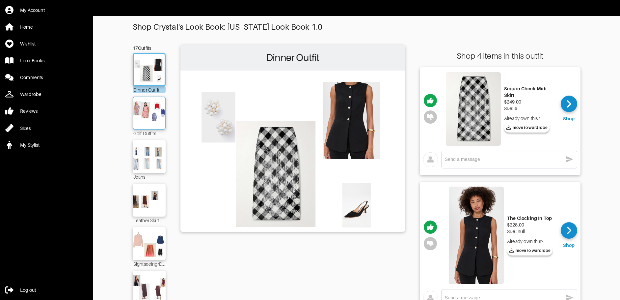
click at [141, 117] on img at bounding box center [149, 112] width 36 height 25
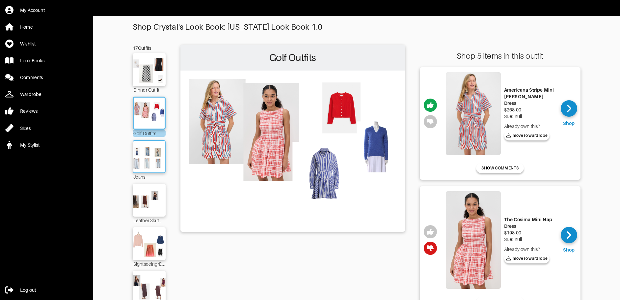
click at [148, 157] on img at bounding box center [149, 156] width 36 height 25
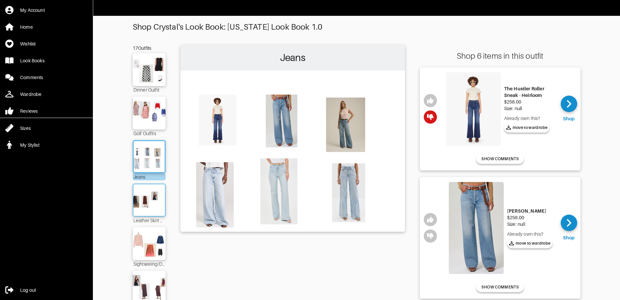
click at [150, 201] on img at bounding box center [149, 199] width 36 height 25
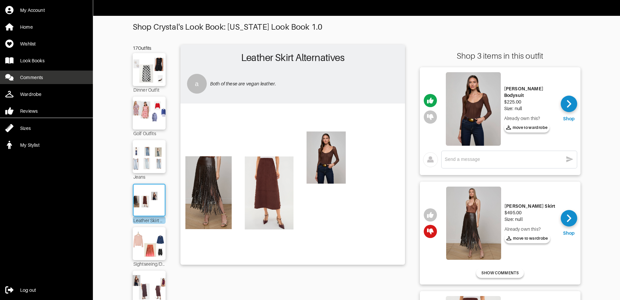
click at [46, 79] on link "Comments" at bounding box center [46, 76] width 93 height 13
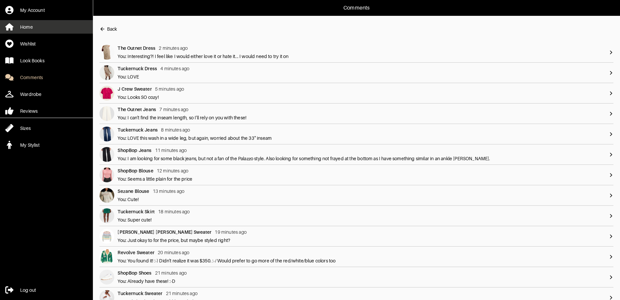
click at [30, 26] on div "Home" at bounding box center [26, 27] width 13 height 7
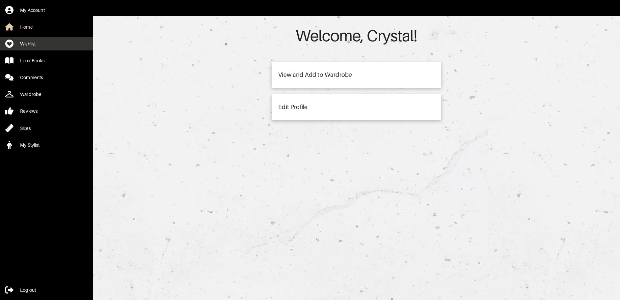
click at [30, 42] on div "Wishlist" at bounding box center [27, 43] width 15 height 7
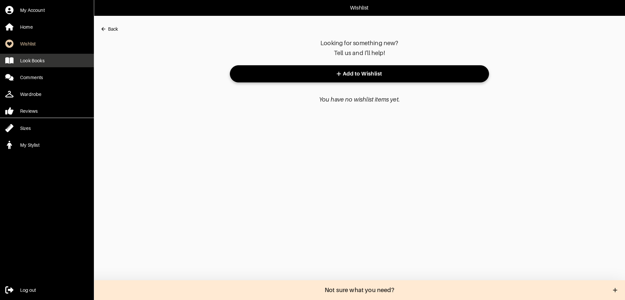
click at [36, 59] on div "Look Books" at bounding box center [32, 60] width 24 height 7
